Goal: Task Accomplishment & Management: Manage account settings

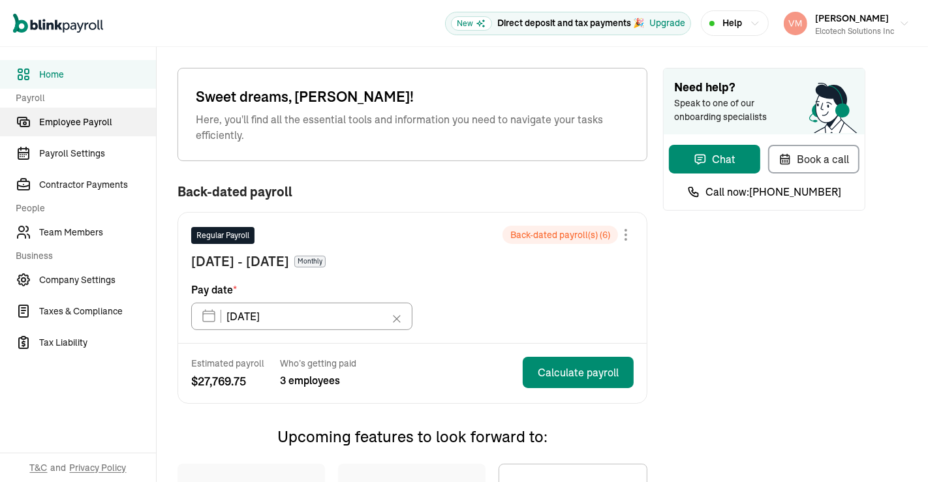
click at [93, 123] on span "Employee Payroll" at bounding box center [97, 123] width 117 height 14
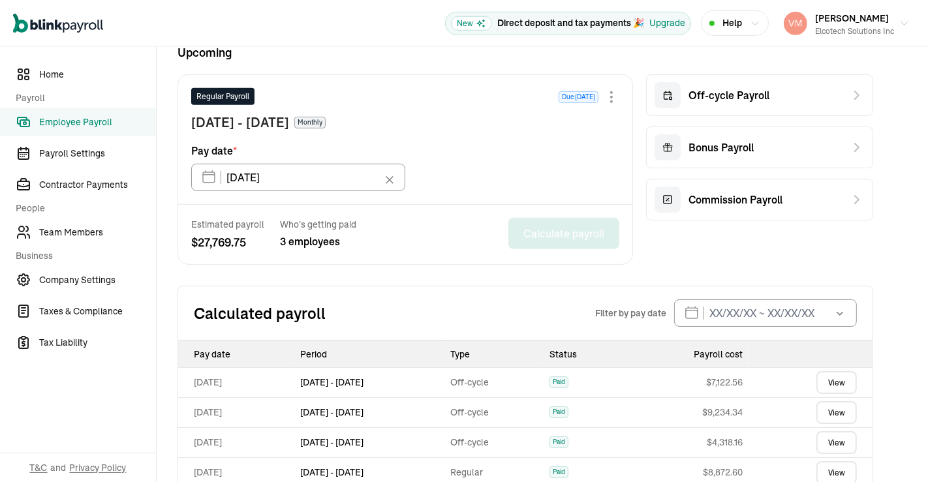
scroll to position [361, 0]
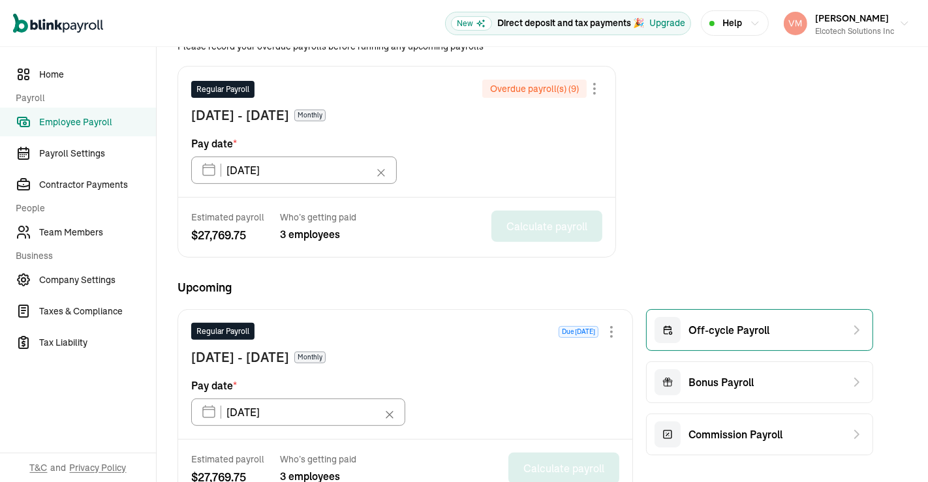
click at [726, 324] on span "Off-cycle Payroll" at bounding box center [729, 331] width 81 height 16
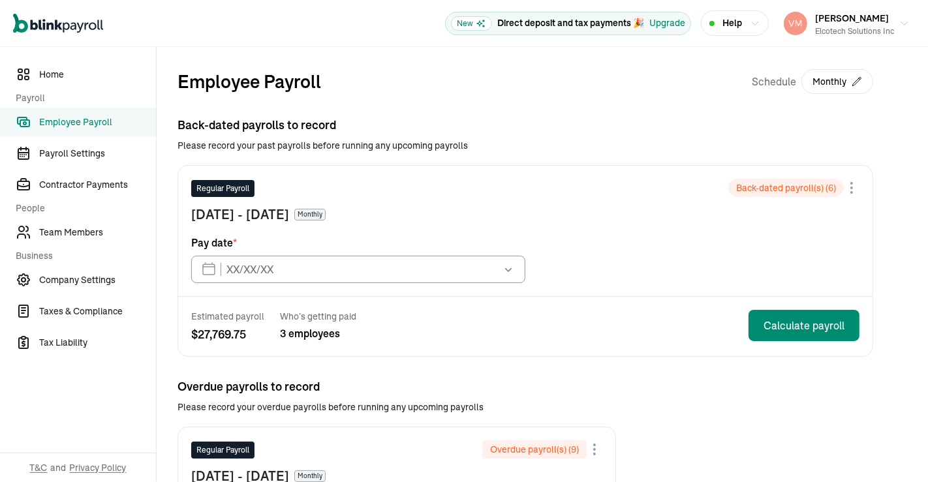
type input "[DATE]"
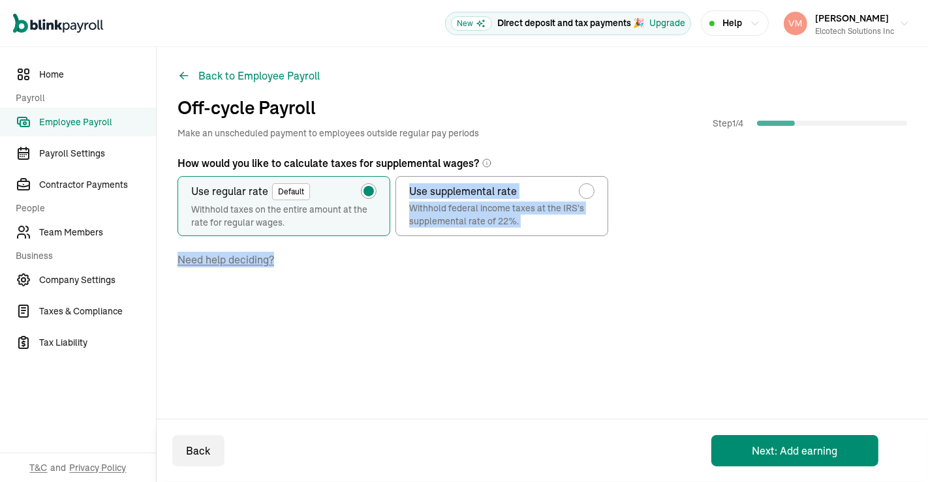
drag, startPoint x: 928, startPoint y: 190, endPoint x: 928, endPoint y: 333, distance: 143.0
click at [928, 333] on div "Back to Employee Payroll Off-cycle Payroll Make an unscheduled payment to emplo…" at bounding box center [543, 204] width 772 height 315
click at [684, 249] on div "How would you like to calculate taxes for supplemental wages? Use regular rate …" at bounding box center [543, 247] width 730 height 185
click at [87, 232] on span "Team Members" at bounding box center [97, 233] width 117 height 14
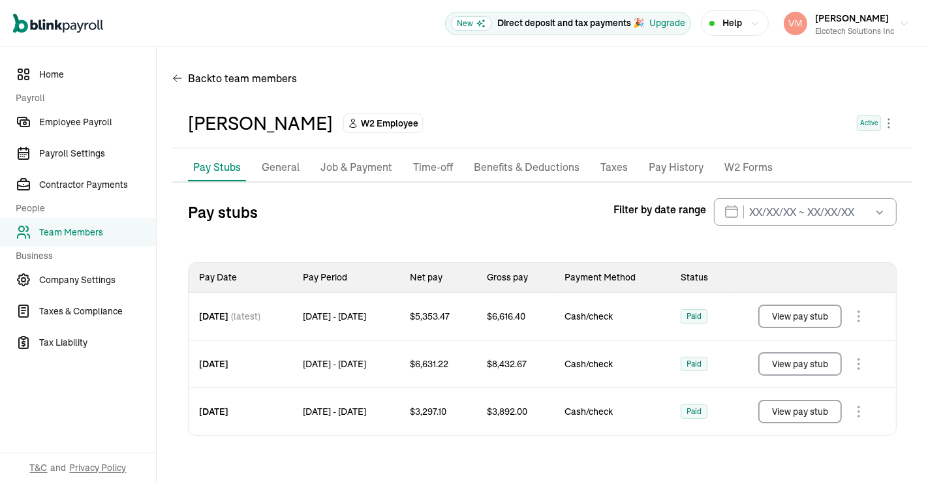
click at [291, 168] on p "General" at bounding box center [281, 167] width 38 height 17
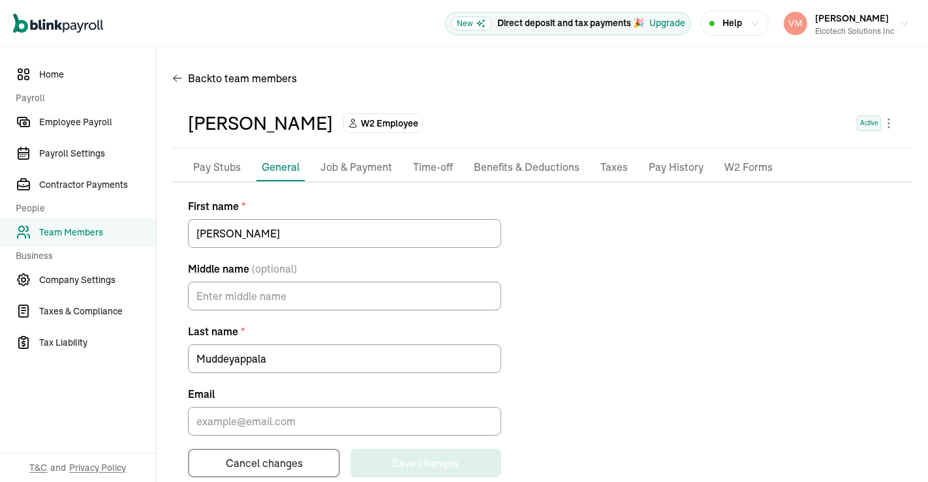
click at [360, 172] on p "Job & Payment" at bounding box center [357, 167] width 72 height 17
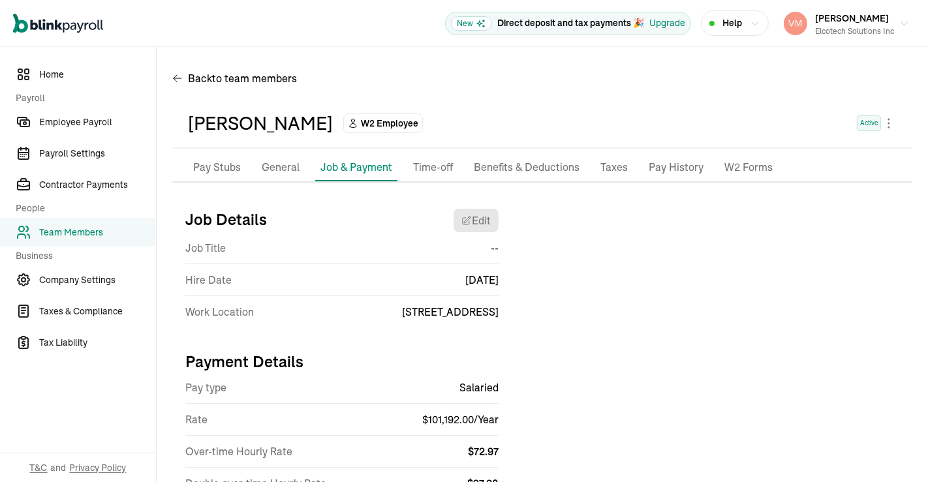
scroll to position [104, 0]
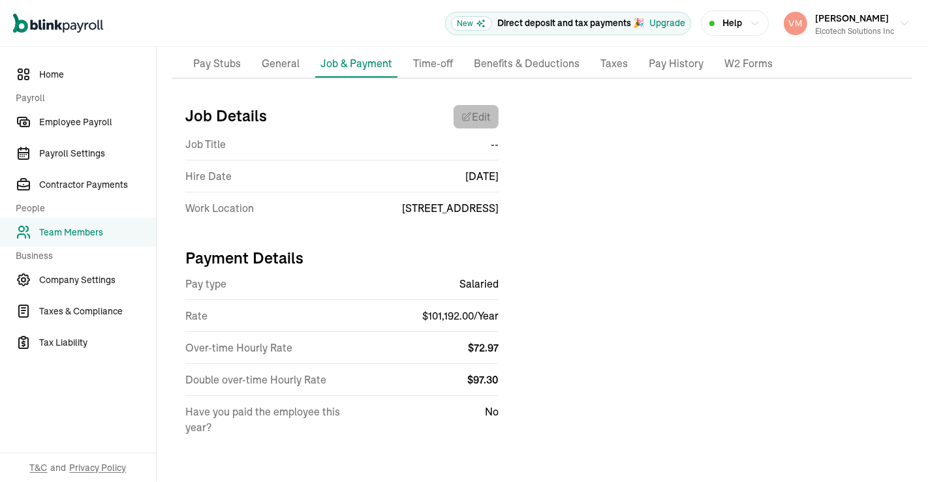
select select "10935 Estate Ln"
select select "4"
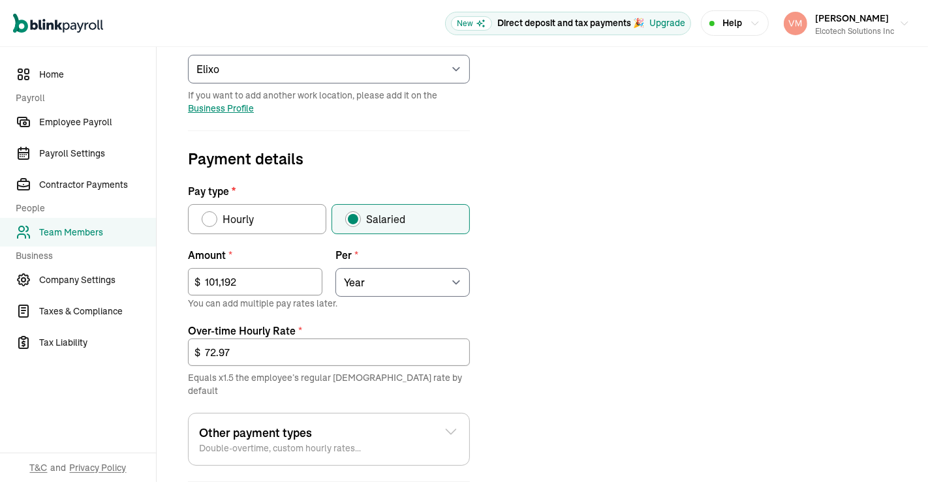
scroll to position [327, 0]
drag, startPoint x: 238, startPoint y: 277, endPoint x: 92, endPoint y: 286, distance: 146.5
click at [92, 286] on div "Home Payroll Employee Payroll Payroll Settings Contractor Payments People Team …" at bounding box center [464, 190] width 928 height 940
type input "83,658"
click at [565, 355] on div "Job details Job title (optional) Hire date * [DATE] [DATE] Mon Tue Wed Thu Fri …" at bounding box center [542, 251] width 740 height 760
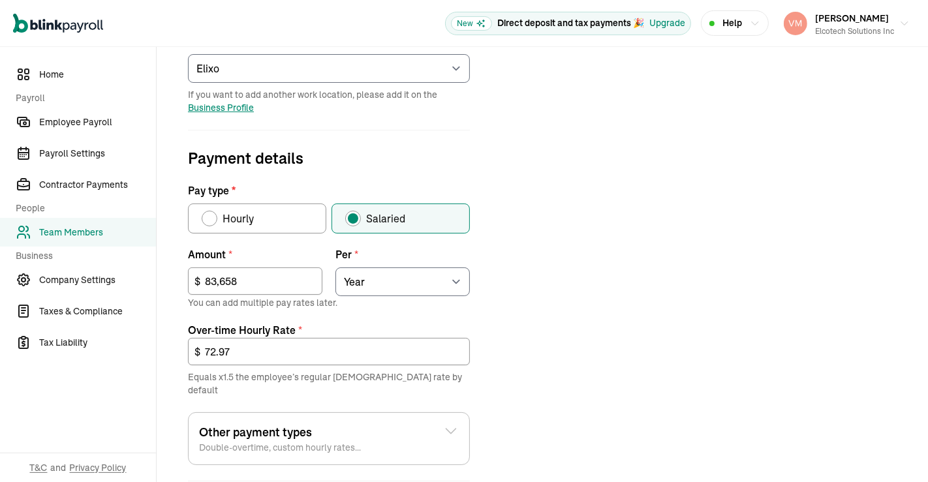
scroll to position [489, 0]
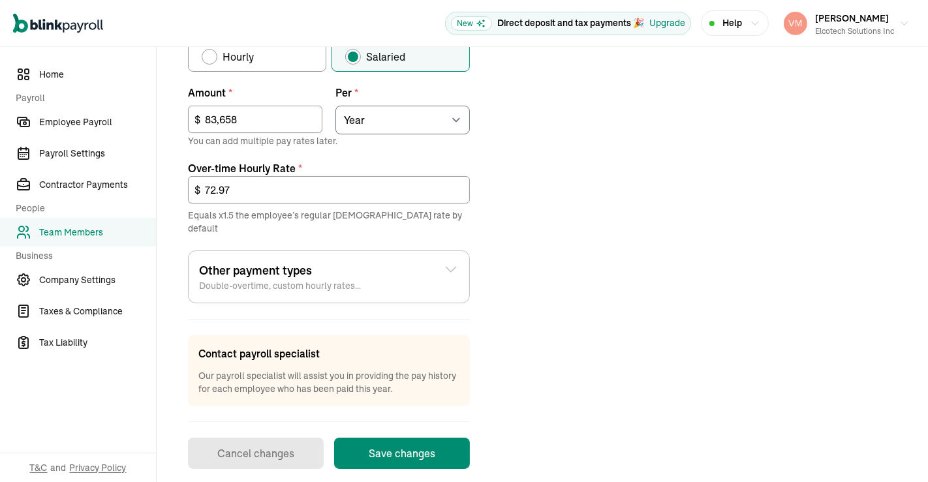
click at [402, 438] on button "Save changes" at bounding box center [402, 453] width 136 height 31
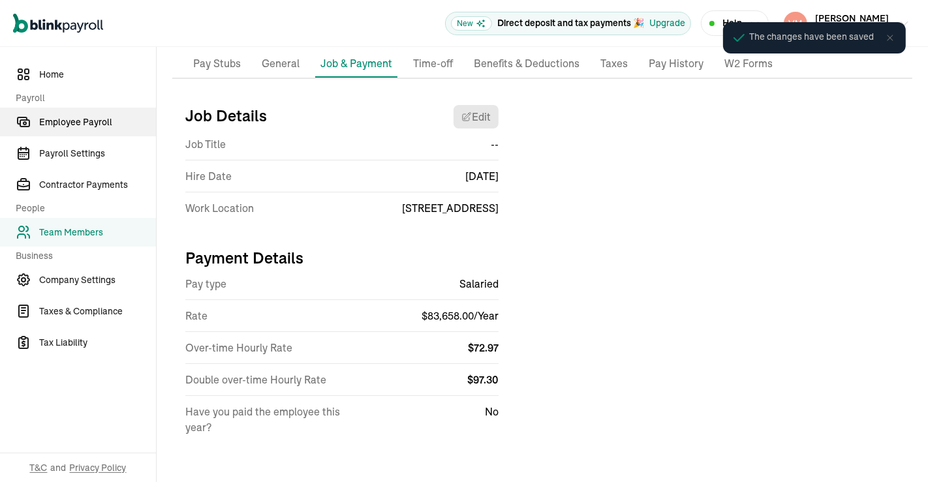
click at [87, 118] on span "Employee Payroll" at bounding box center [97, 123] width 117 height 14
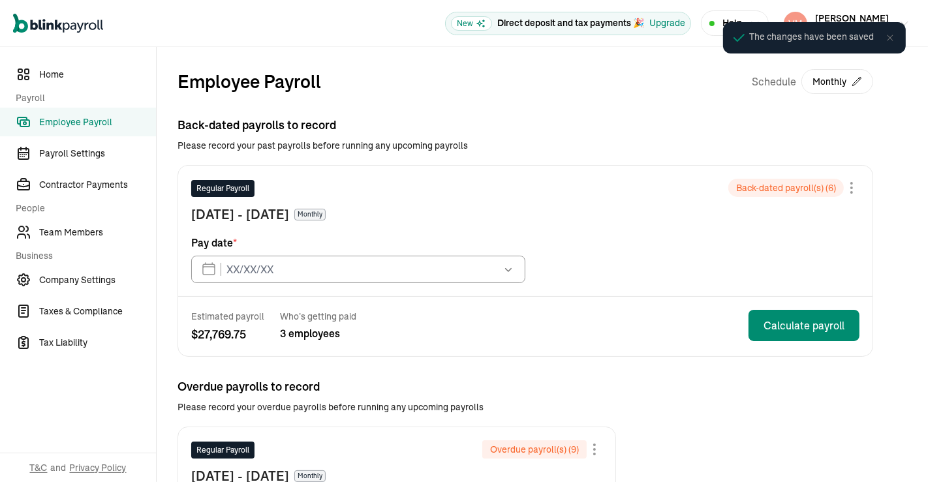
type input "[DATE]"
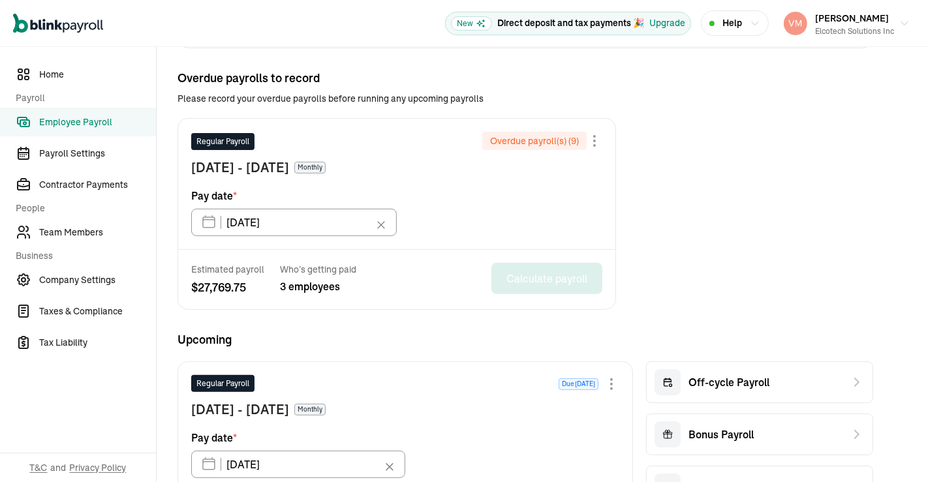
scroll to position [311, 0]
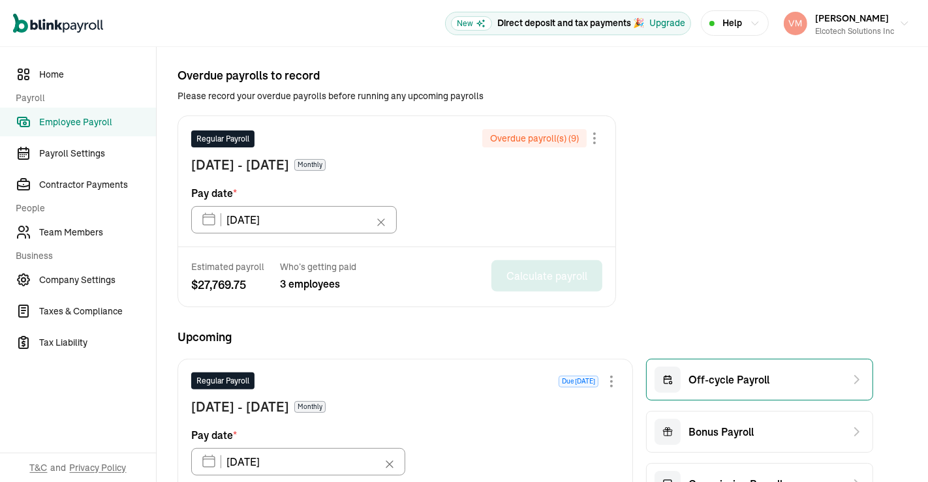
click at [729, 377] on span "Off-cycle Payroll" at bounding box center [729, 380] width 81 height 16
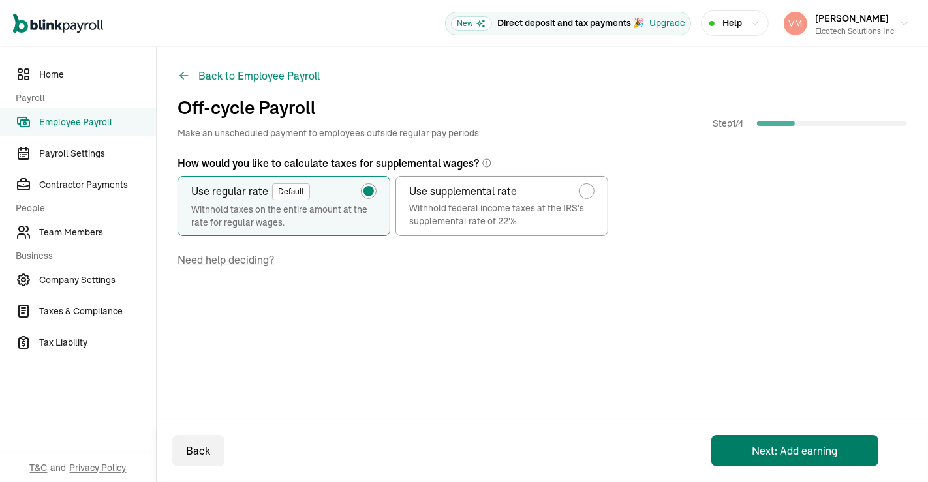
click at [785, 443] on button "Next: Add earning" at bounding box center [795, 450] width 167 height 31
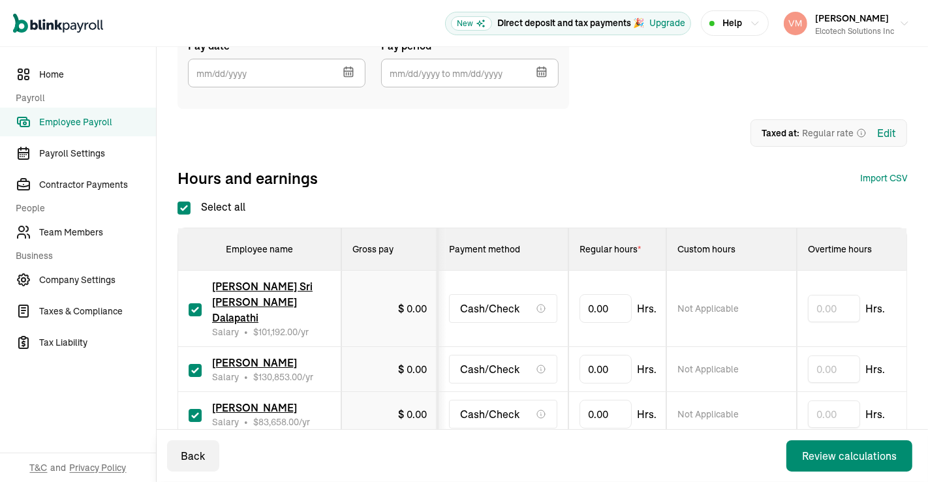
scroll to position [165, 0]
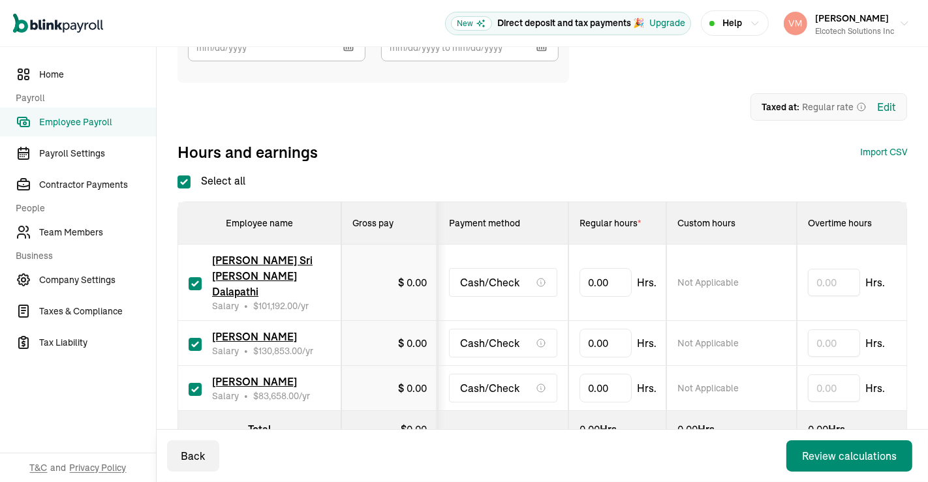
click at [189, 177] on input "Select all" at bounding box center [184, 182] width 13 height 13
checkbox input "false"
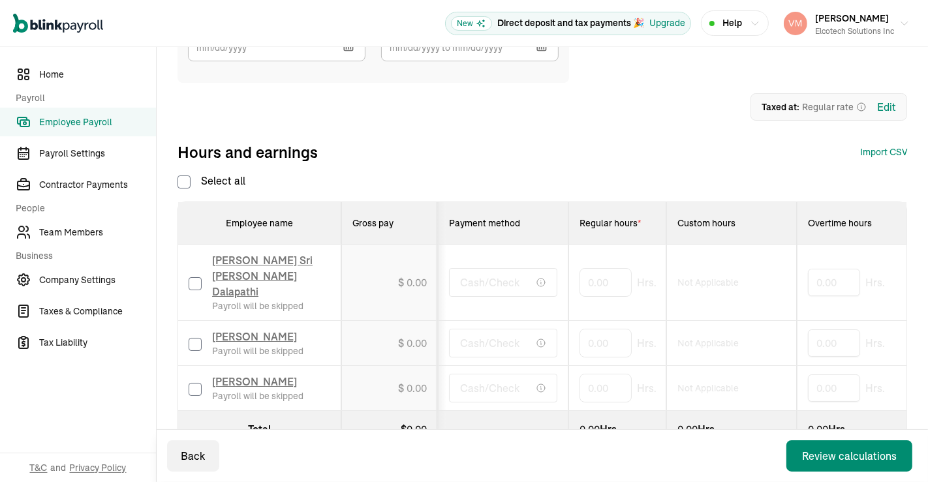
checkbox input "false"
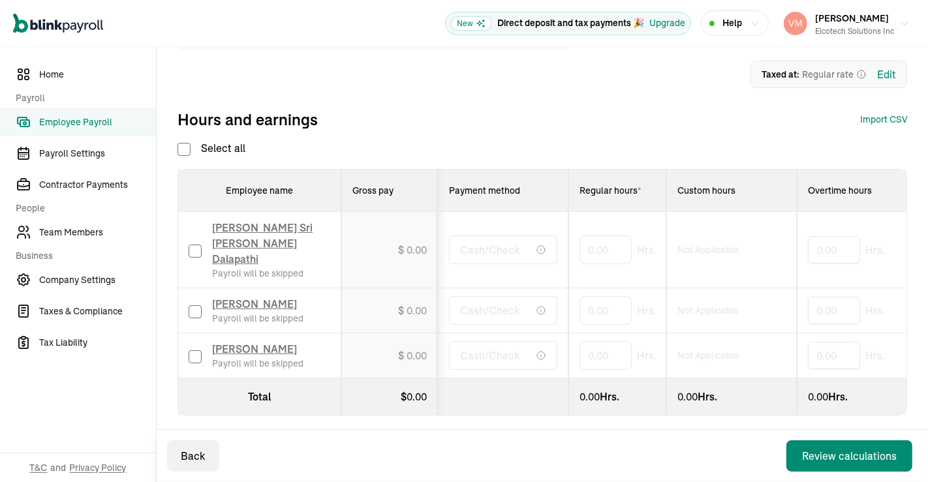
click at [195, 351] on input "checkbox" at bounding box center [195, 357] width 13 height 13
checkbox input "true"
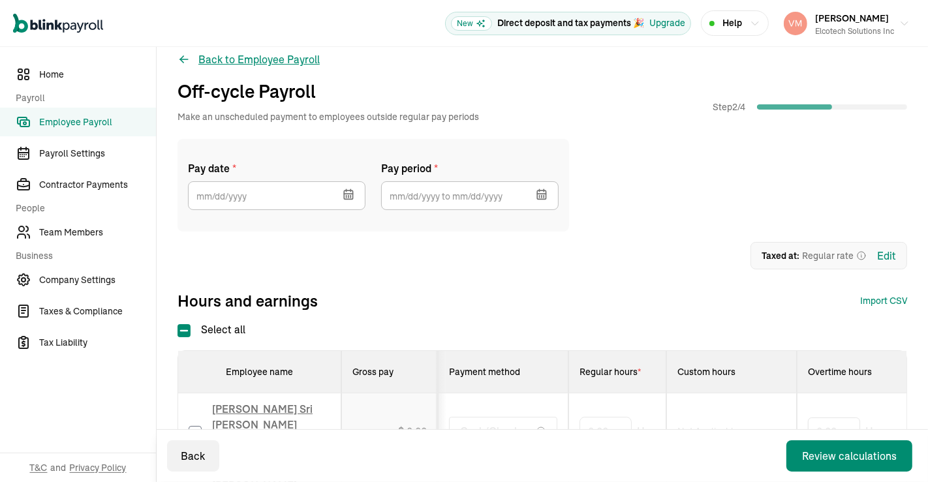
click at [229, 55] on button "Back to Employee Payroll" at bounding box center [249, 60] width 142 height 16
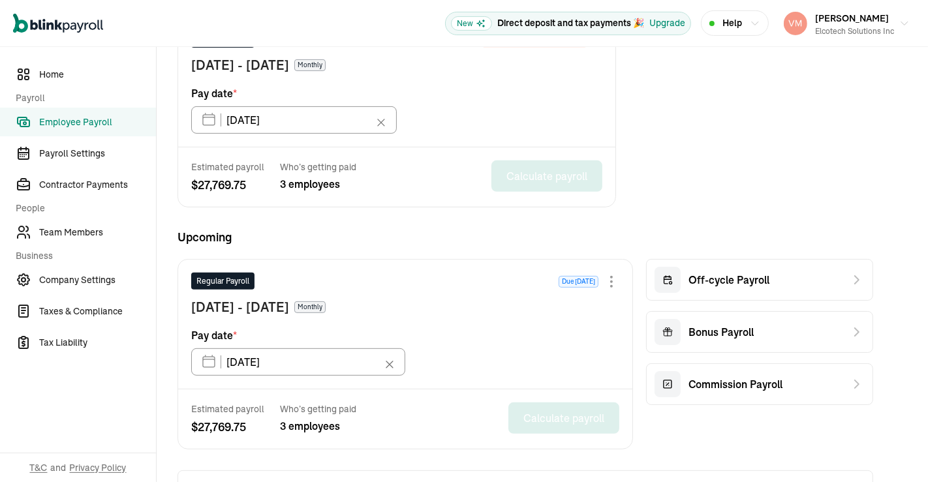
scroll to position [441, 0]
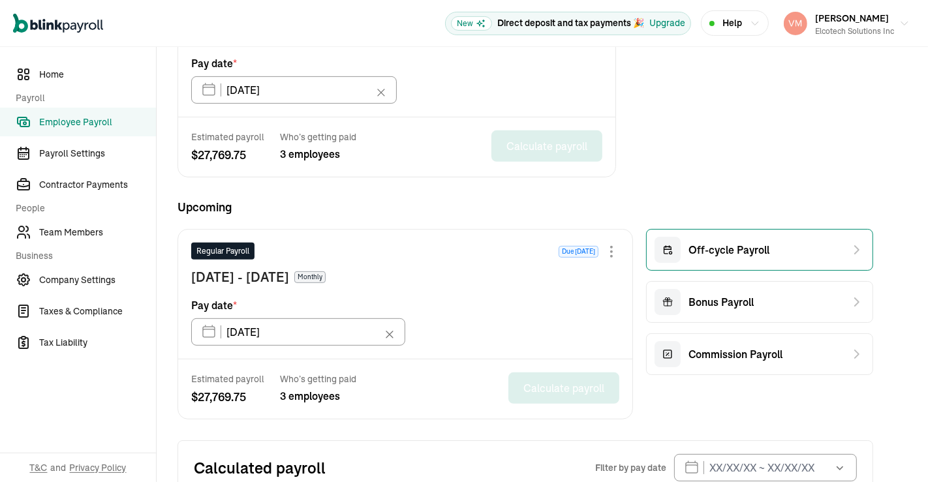
click at [736, 253] on span "Off-cycle Payroll" at bounding box center [729, 250] width 81 height 16
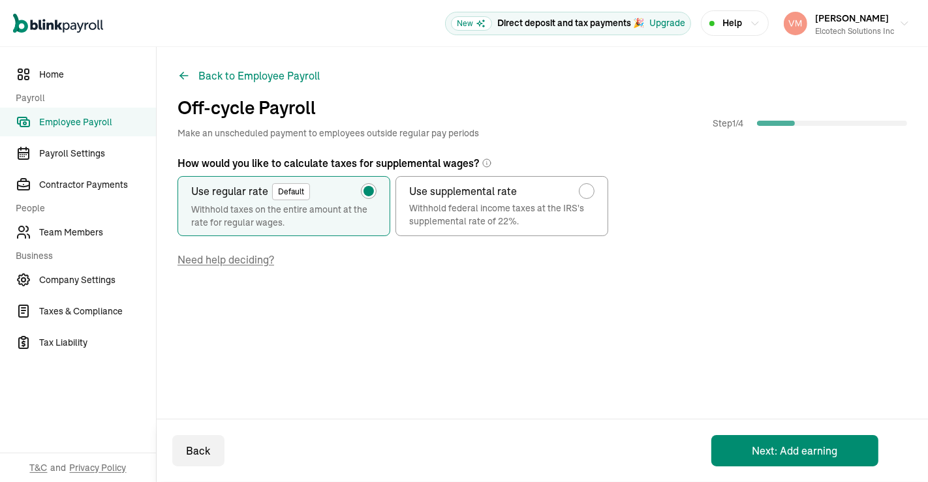
click at [787, 460] on button "Next: Add earning" at bounding box center [795, 450] width 167 height 31
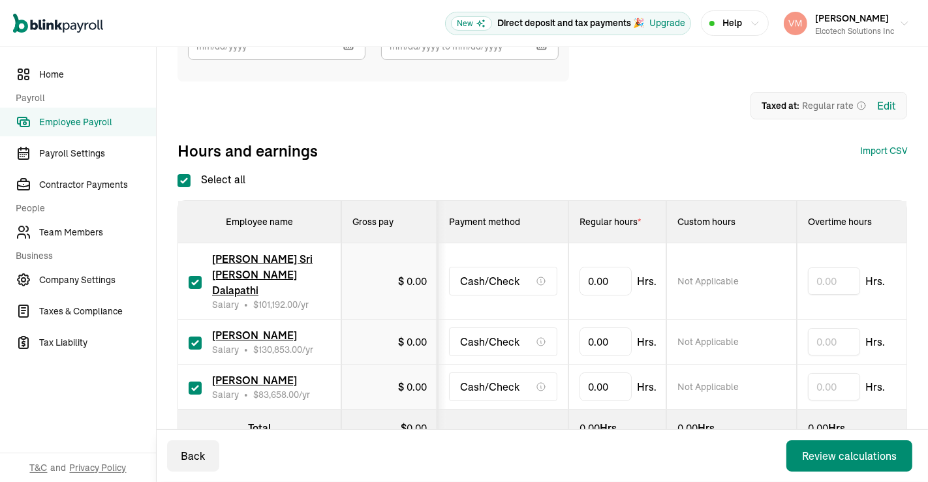
scroll to position [198, 0]
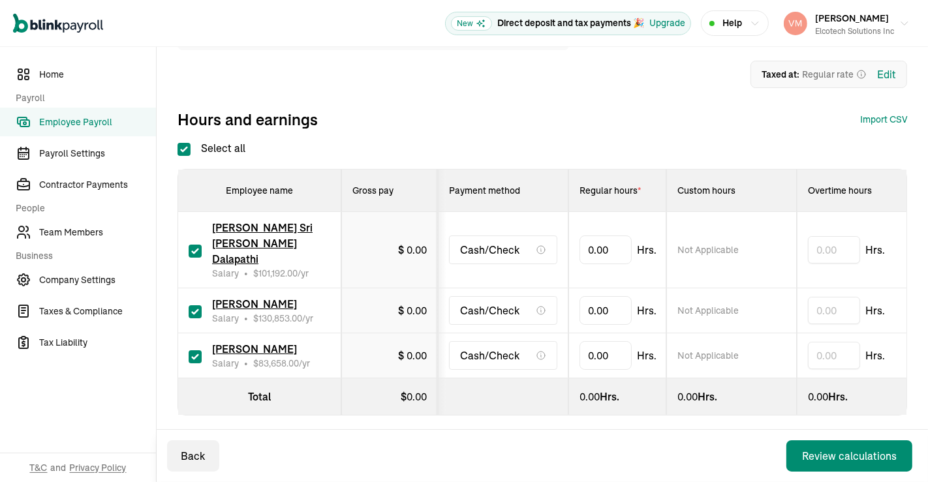
click at [190, 245] on input "checkbox" at bounding box center [195, 251] width 13 height 13
checkbox input "false"
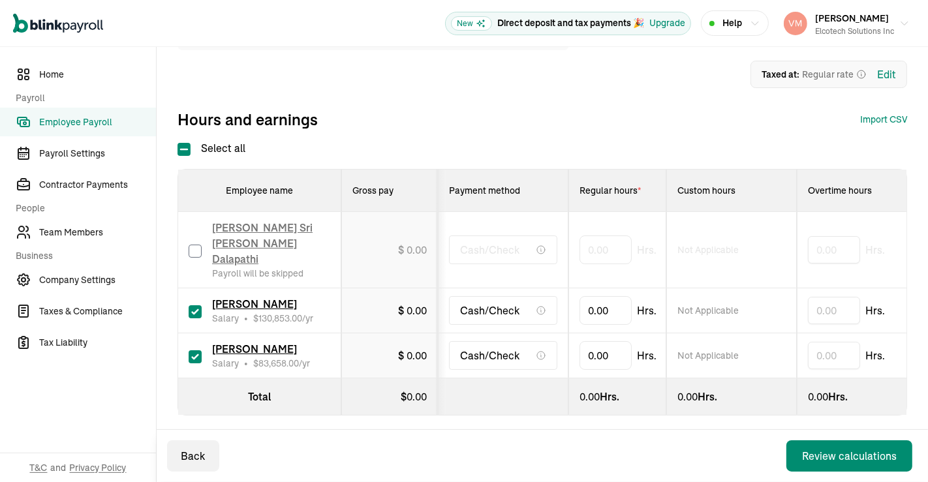
click at [193, 306] on input "checkbox" at bounding box center [195, 312] width 13 height 13
checkbox input "false"
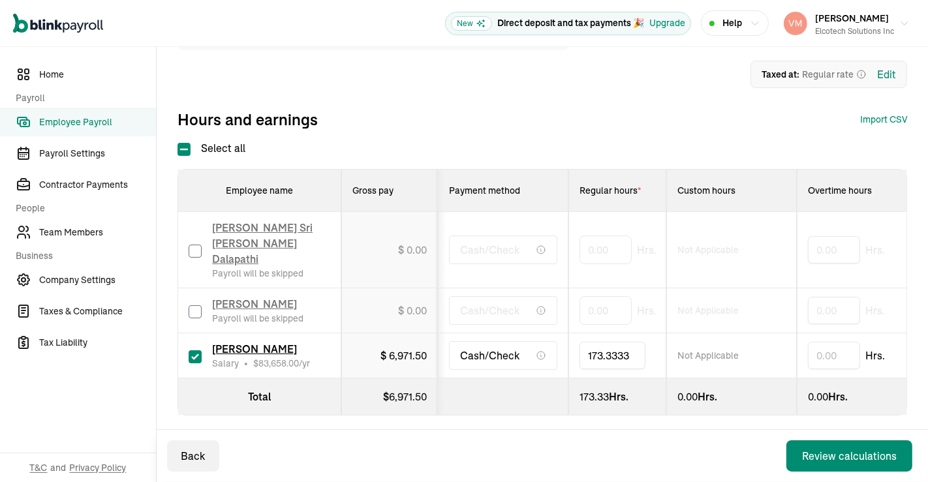
type input "173.33333"
click at [834, 456] on div "Review calculations" at bounding box center [849, 457] width 95 height 16
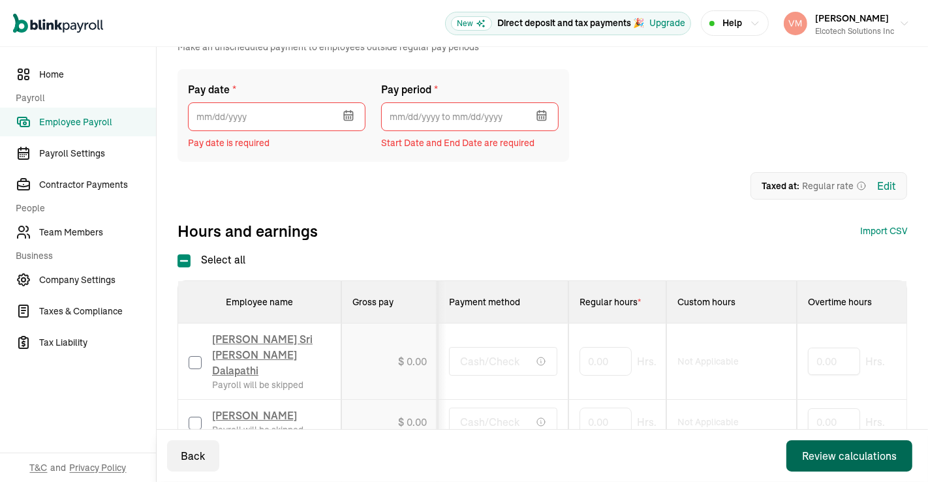
scroll to position [0, 0]
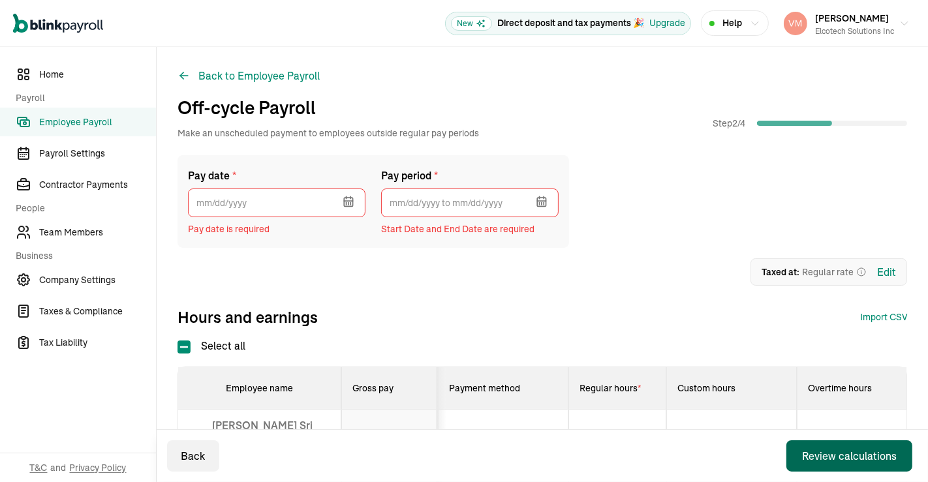
click at [349, 203] on icon "button" at bounding box center [349, 203] width 0 height 2
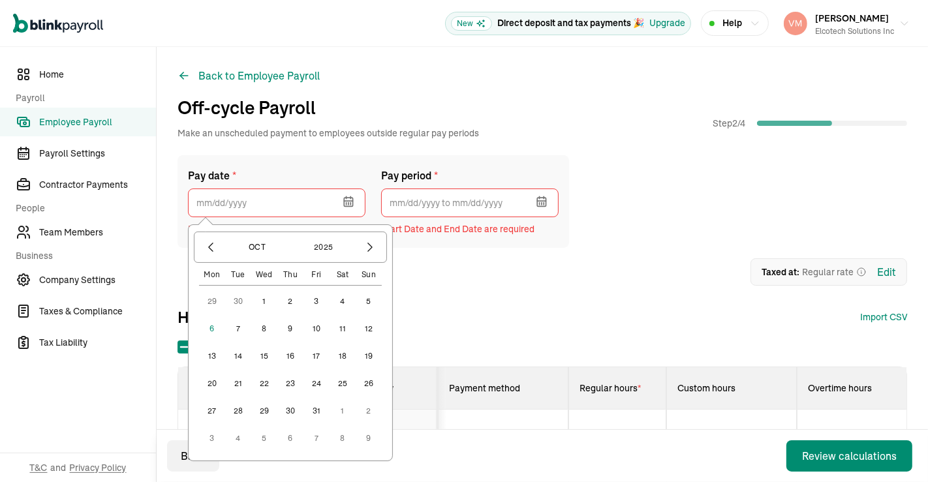
click at [262, 355] on button "15" at bounding box center [264, 356] width 26 height 26
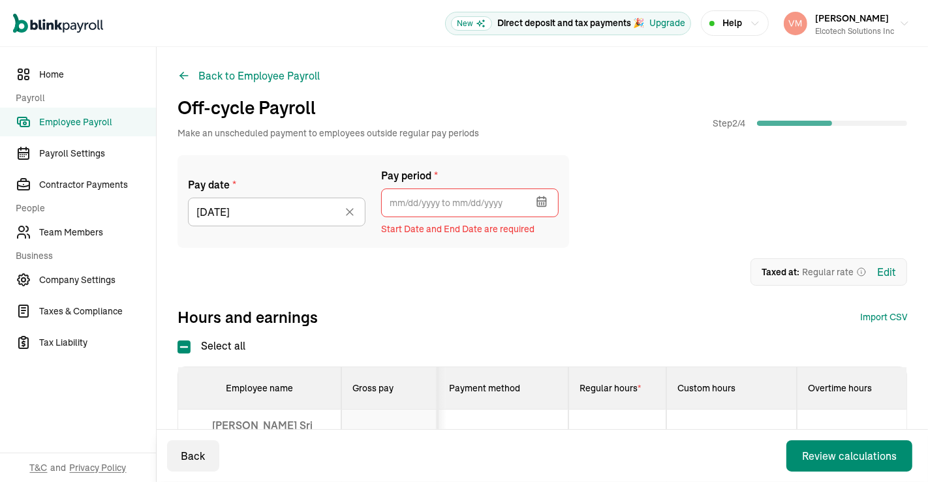
click at [542, 204] on icon "button" at bounding box center [542, 203] width 0 height 2
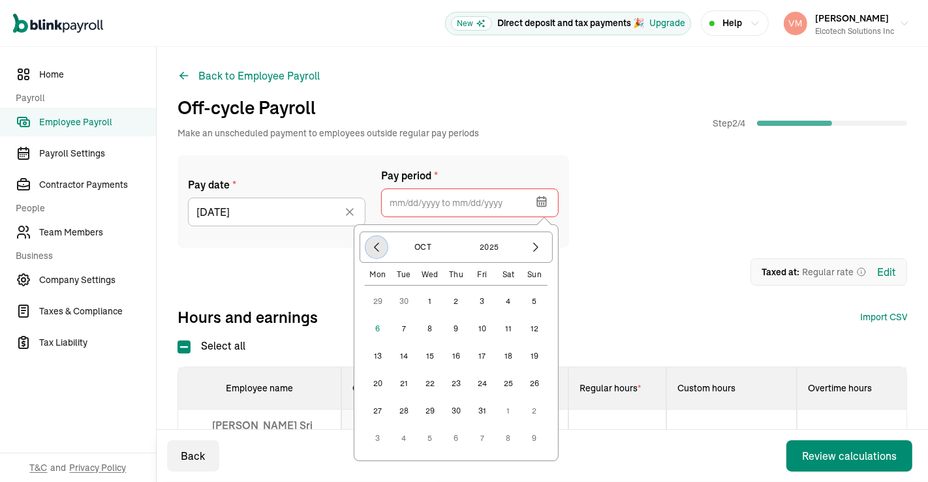
click at [377, 246] on icon "button" at bounding box center [376, 247] width 13 height 13
click at [376, 323] on button "1" at bounding box center [378, 329] width 26 height 26
click at [404, 437] on button "30" at bounding box center [404, 439] width 26 height 26
type input "[DATE] ~ [DATE]"
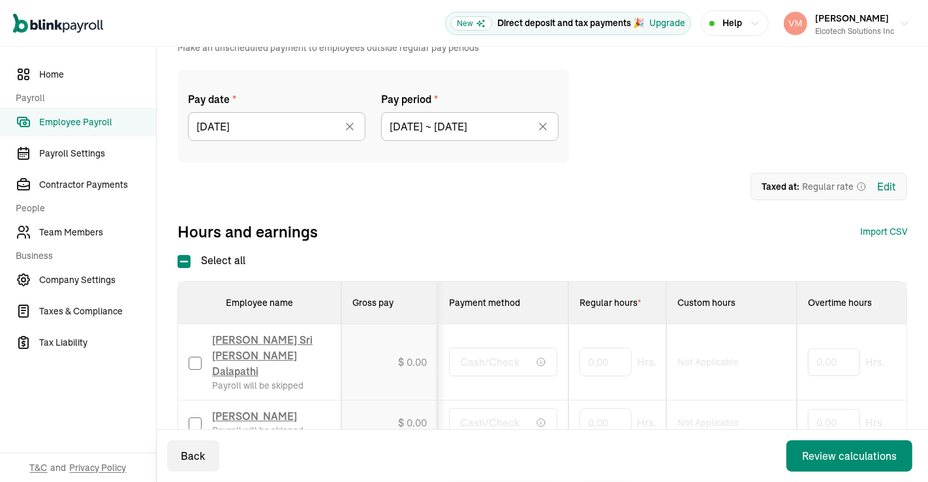
scroll to position [87, 0]
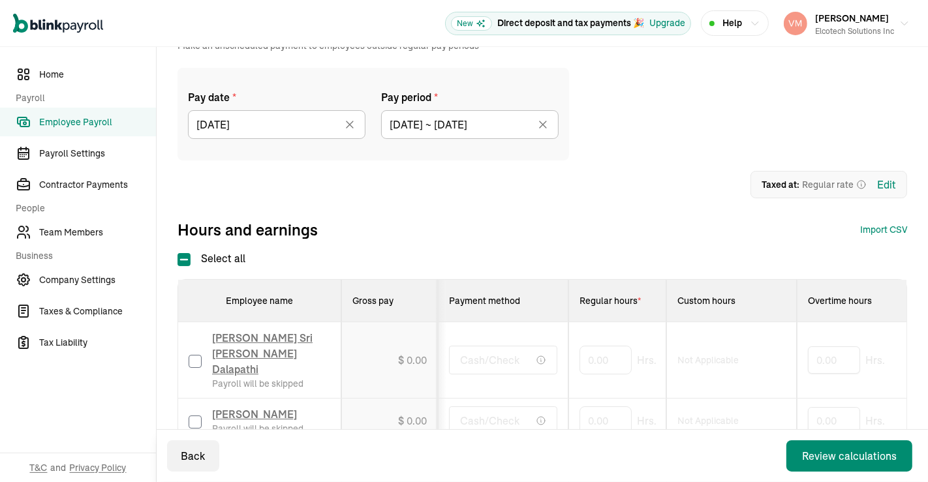
click at [831, 458] on div "Review calculations" at bounding box center [849, 457] width 95 height 16
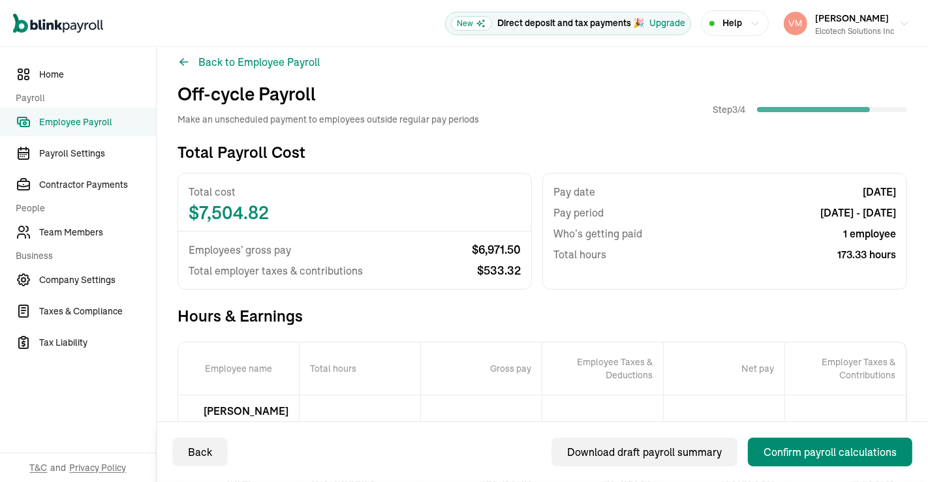
scroll to position [11, 0]
